Goal: Find specific page/section

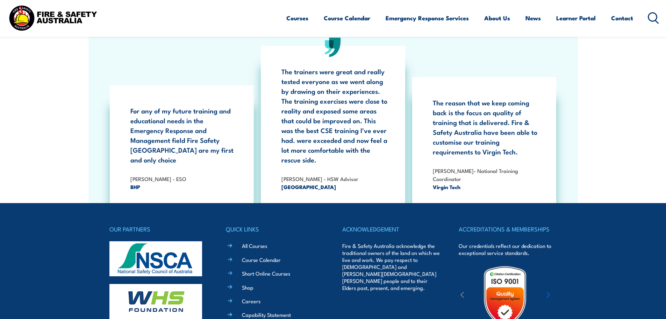
scroll to position [1294, 0]
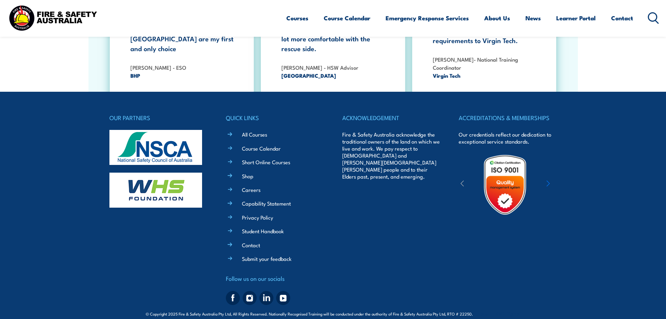
click at [241, 171] on li "Shop" at bounding box center [280, 175] width 88 height 8
click at [251, 172] on link "Shop" at bounding box center [248, 175] width 12 height 7
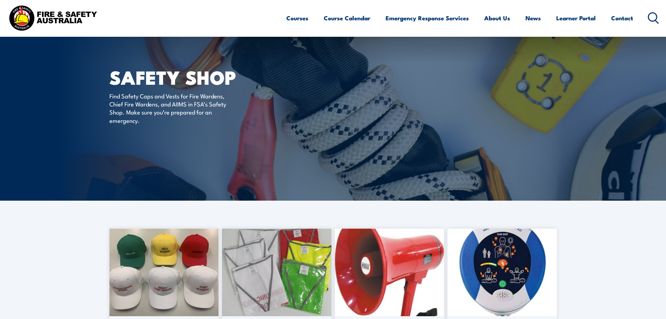
click at [651, 20] on icon at bounding box center [653, 18] width 11 height 12
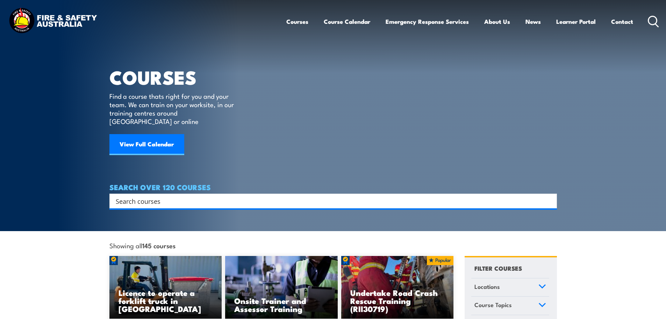
drag, startPoint x: 671, startPoint y: 22, endPoint x: 329, endPoint y: 116, distance: 355.0
click at [329, 116] on article "COURSES Find a course thats right for you and your team. We can train on your w…" at bounding box center [334, 104] width 448 height 208
